Goal: Task Accomplishment & Management: Complete application form

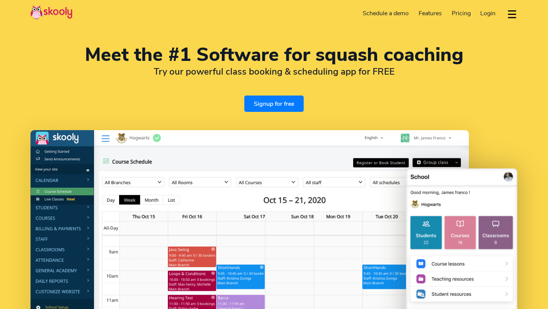
select select "en"
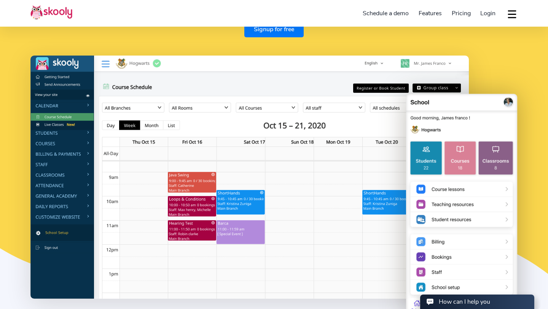
scroll to position [76, 0]
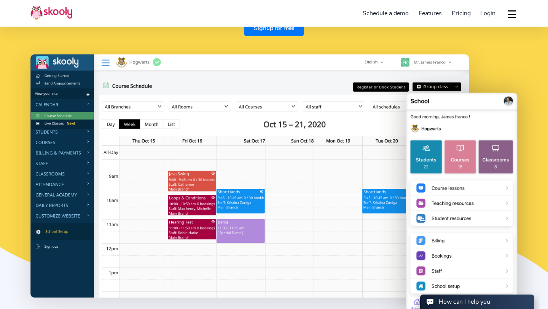
select select "44"
select select "[GEOGRAPHIC_DATA]"
select select "Europe/[GEOGRAPHIC_DATA]"
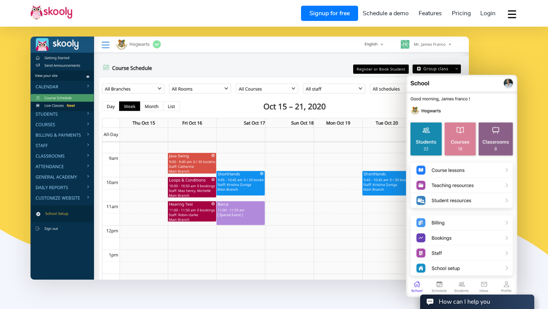
scroll to position [94, 0]
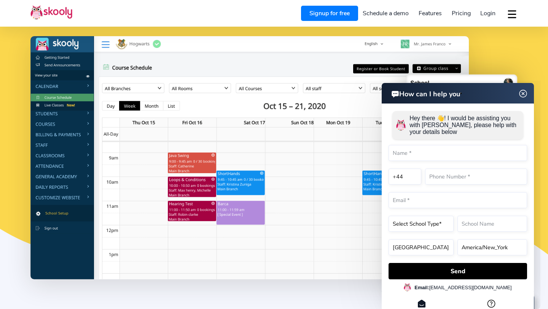
click at [526, 93] on img at bounding box center [523, 94] width 14 height 10
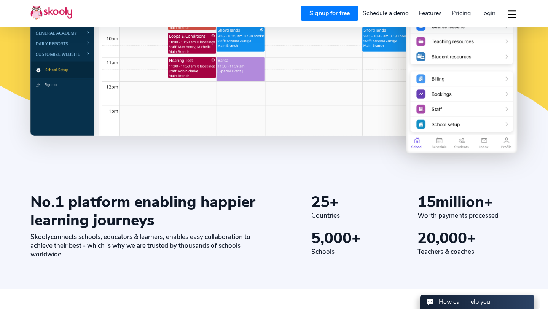
scroll to position [0, 0]
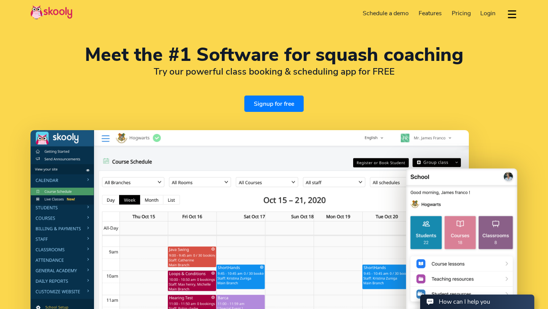
click at [271, 100] on link "Signup for free" at bounding box center [273, 104] width 59 height 16
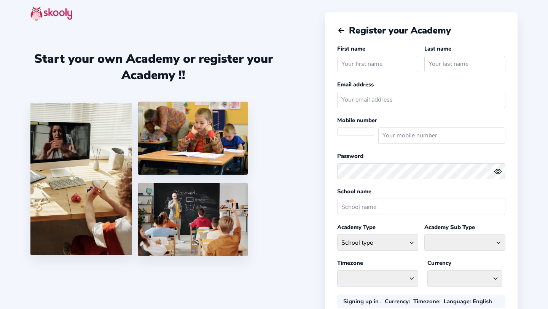
select select
select select "Europe/[GEOGRAPHIC_DATA]"
select select "GBP` £"
select select "GB"
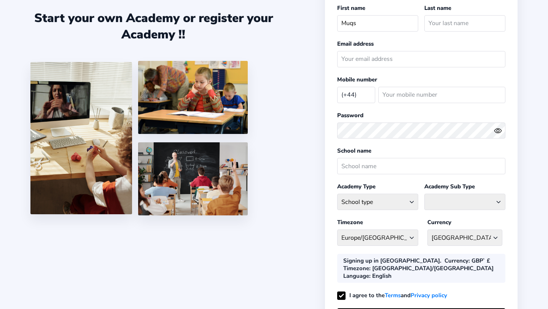
scroll to position [42, 0]
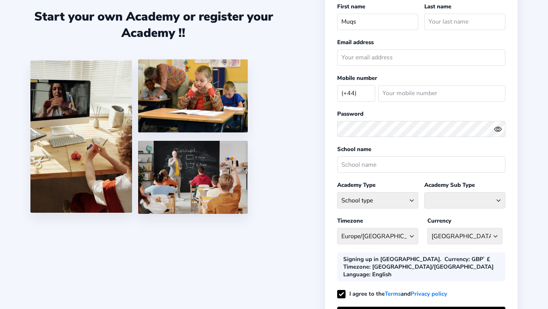
type input "Muqs"
click at [468, 232] on select "GBP` £ Afghanistan AFN - ؋. [GEOGRAPHIC_DATA] ALL - L [GEOGRAPHIC_DATA] DZD - د…" at bounding box center [464, 236] width 75 height 16
select select "KES KSh"
click at [427, 228] on select "GBP` £ Afghanistan AFN - ؋. [GEOGRAPHIC_DATA] ALL - L [GEOGRAPHIC_DATA] DZD - د…" at bounding box center [464, 236] width 75 height 16
click at [404, 231] on select "[GEOGRAPHIC_DATA]/[GEOGRAPHIC_DATA] [GEOGRAPHIC_DATA] - [GEOGRAPHIC_DATA]/[GEOG…" at bounding box center [377, 236] width 81 height 16
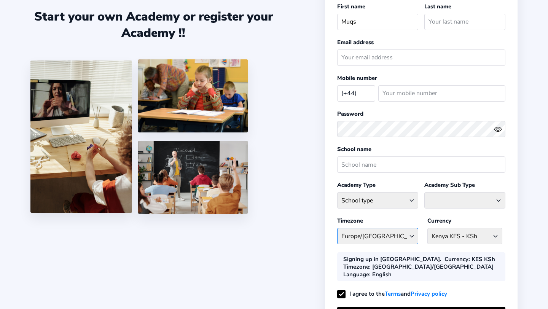
select select "[GEOGRAPHIC_DATA]/[GEOGRAPHIC_DATA]"
click at [337, 228] on select "[GEOGRAPHIC_DATA]/[GEOGRAPHIC_DATA] [GEOGRAPHIC_DATA] - [GEOGRAPHIC_DATA]/[GEOG…" at bounding box center [377, 236] width 81 height 16
click at [410, 202] on select "School type Academic Afterschool Arts Dance Homeschool Language Martial Arts Mu…" at bounding box center [377, 200] width 81 height 16
select select "SP"
click at [337, 192] on select "School type Academic Afterschool Arts Dance Homeschool Language Martial Arts Mu…" at bounding box center [377, 200] width 81 height 16
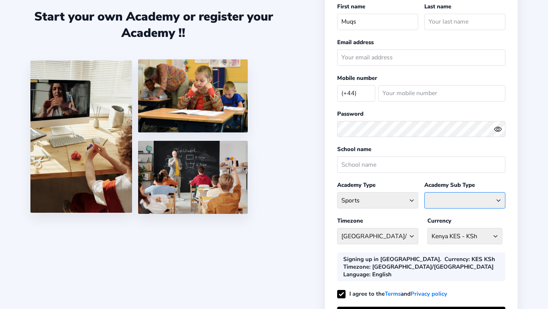
click at [480, 198] on select "Athletics Badminton Baseball Basketball Chess Cricket Hockey Football General S…" at bounding box center [464, 200] width 81 height 16
select select "SQ"
click at [424, 192] on select "Athletics Badminton Baseball Basketball Chess Cricket Hockey Football General S…" at bounding box center [464, 200] width 81 height 16
click at [425, 161] on input "text" at bounding box center [421, 164] width 168 height 16
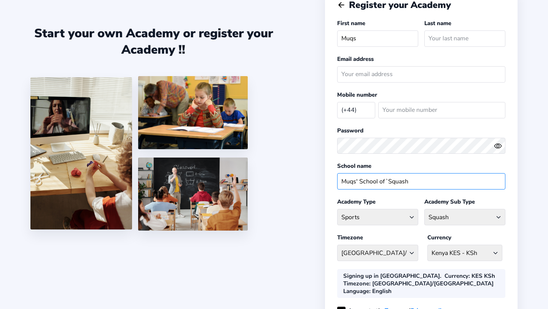
scroll to position [22, 0]
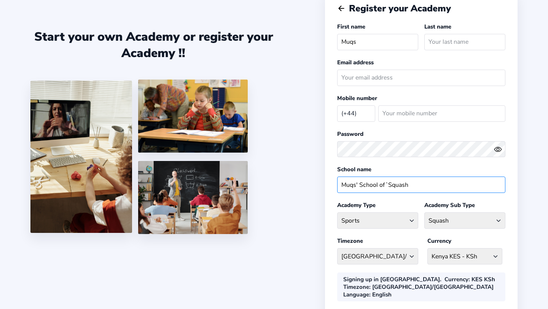
type input "Muqs' School of `Squash"
click at [455, 41] on input "text" at bounding box center [464, 42] width 81 height 16
type input "Nimji"
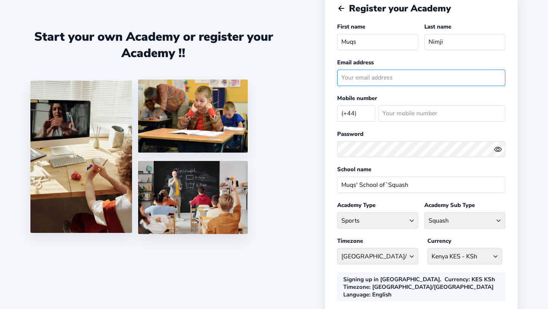
click at [423, 76] on input "email" at bounding box center [421, 78] width 168 height 16
type input "[EMAIL_ADDRESS][DOMAIN_NAME]"
click at [365, 109] on select "[GEOGRAPHIC_DATA] (+93) [GEOGRAPHIC_DATA] (+355) [GEOGRAPHIC_DATA] (+213) [GEOG…" at bounding box center [356, 113] width 38 height 16
select select "KE"
click at [337, 105] on select "[GEOGRAPHIC_DATA] (+93) [GEOGRAPHIC_DATA] (+355) [GEOGRAPHIC_DATA] (+213) [GEOG…" at bounding box center [356, 113] width 38 height 16
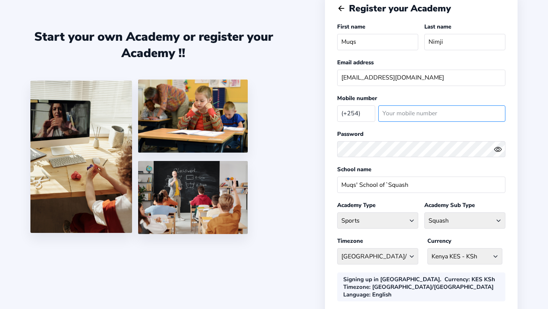
click at [406, 114] on input "number" at bounding box center [441, 113] width 127 height 16
type input "111459756"
click at [503, 149] on button at bounding box center [499, 149] width 11 height 8
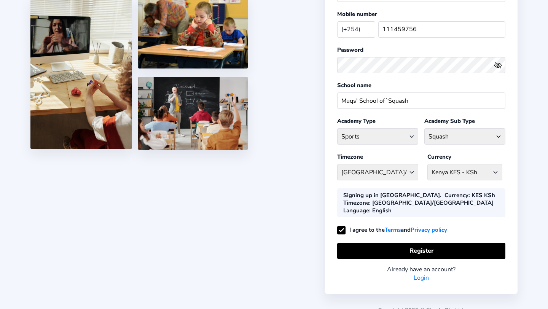
scroll to position [108, 0]
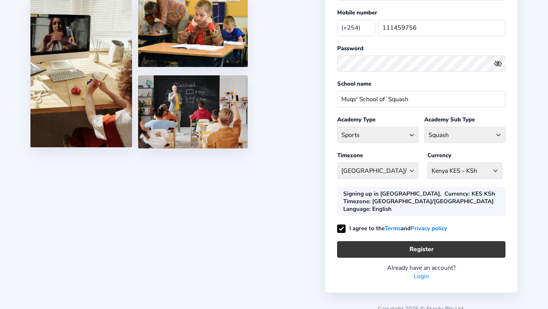
click at [415, 241] on button "Register" at bounding box center [421, 249] width 168 height 16
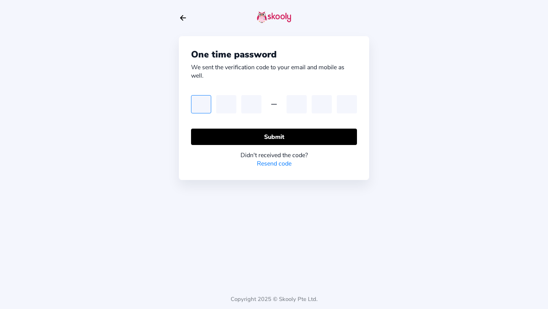
type input "3"
type input "0"
type input "8"
type input "6"
type input "0"
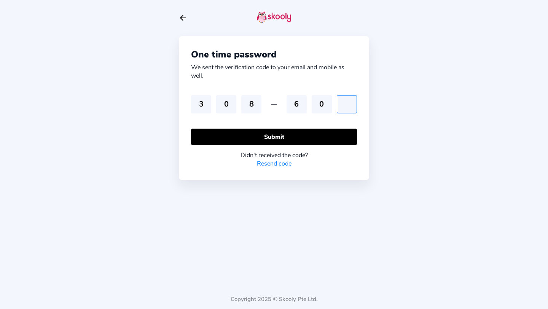
type input "8"
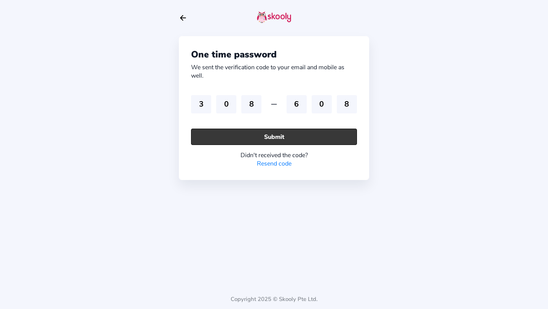
click at [232, 140] on button "Submit" at bounding box center [274, 137] width 166 height 16
